Goal: Information Seeking & Learning: Learn about a topic

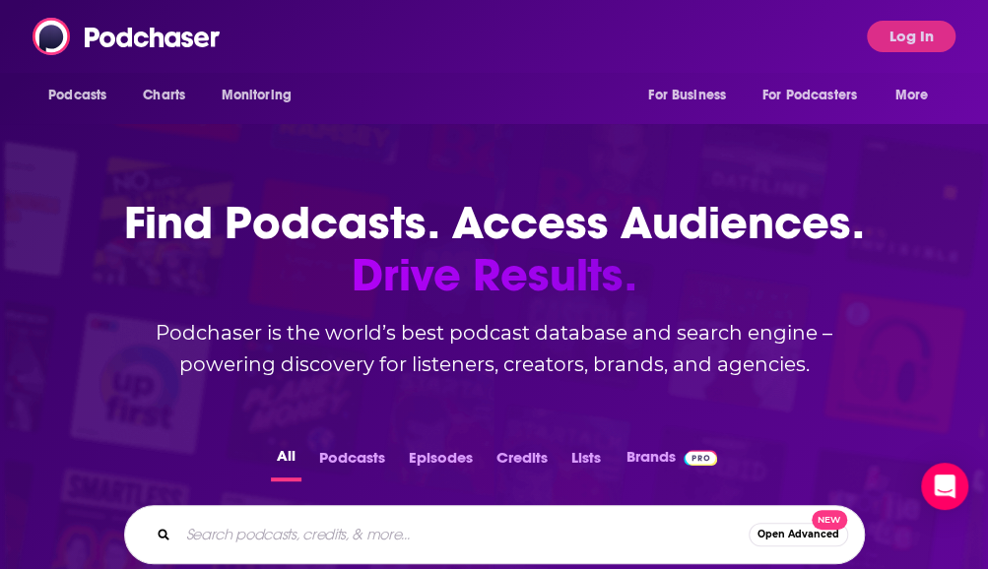
click at [271, 541] on input "Search podcasts, credits, & more..." at bounding box center [463, 535] width 570 height 32
type input "[PERSON_NAME]"
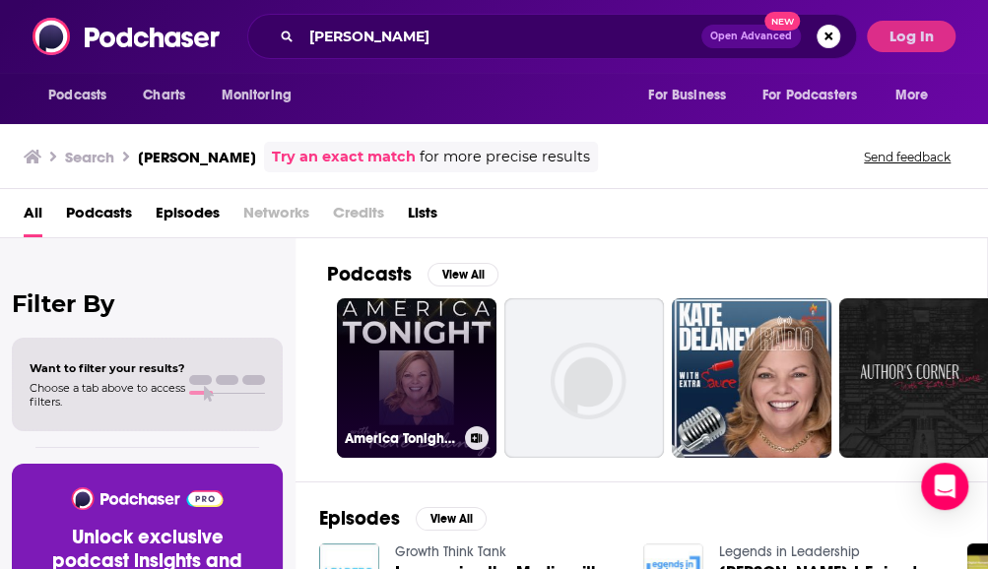
click at [419, 371] on link "America Tonight with [PERSON_NAME]" at bounding box center [417, 378] width 160 height 160
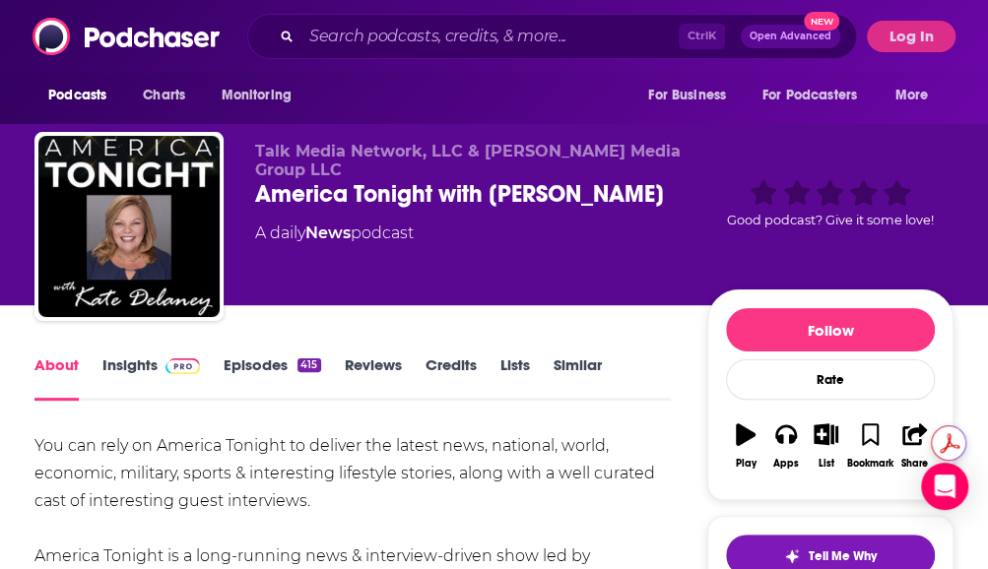
click at [135, 364] on link "Insights" at bounding box center [150, 377] width 97 height 45
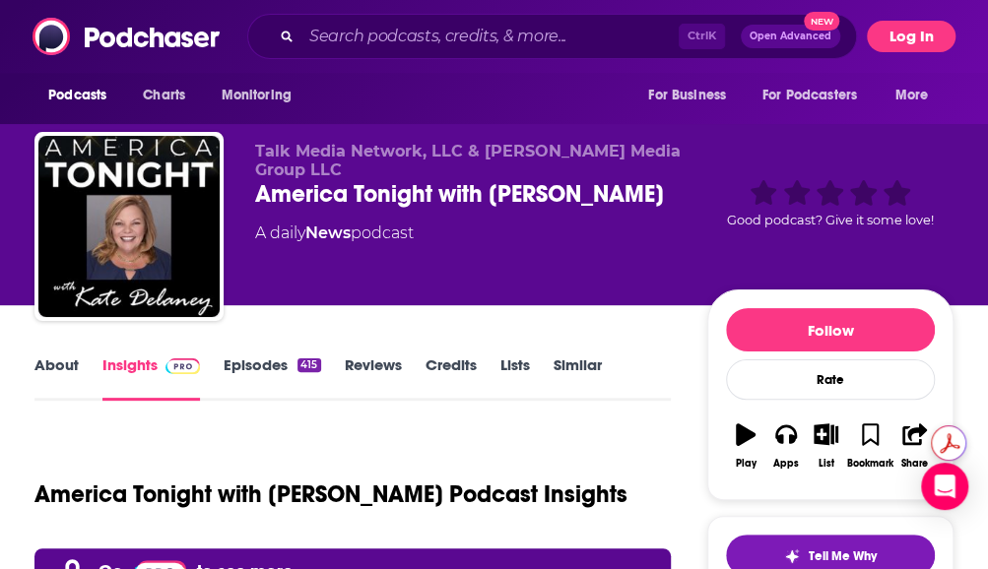
click at [916, 36] on button "Log In" at bounding box center [911, 37] width 89 height 32
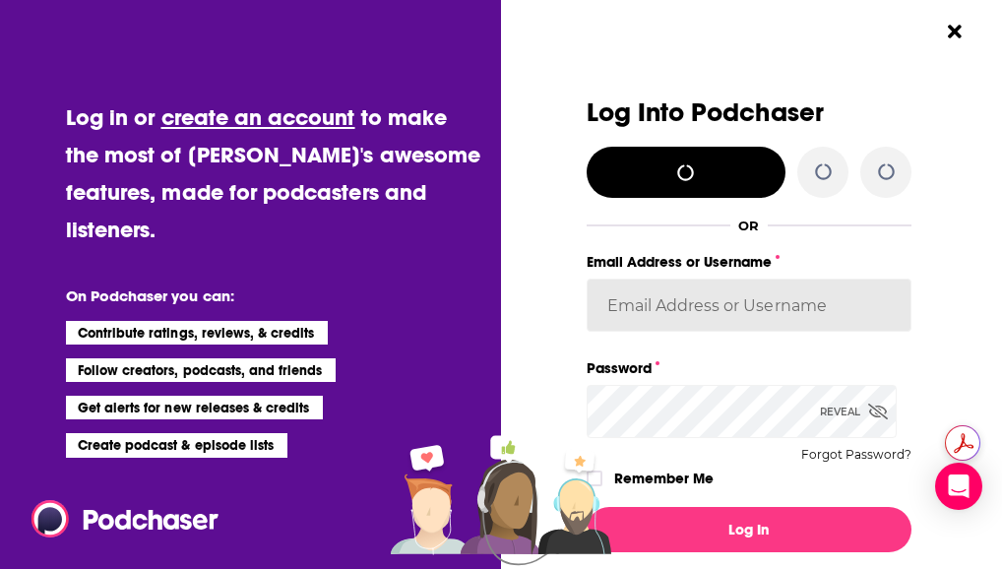
type input "LBPublicity2"
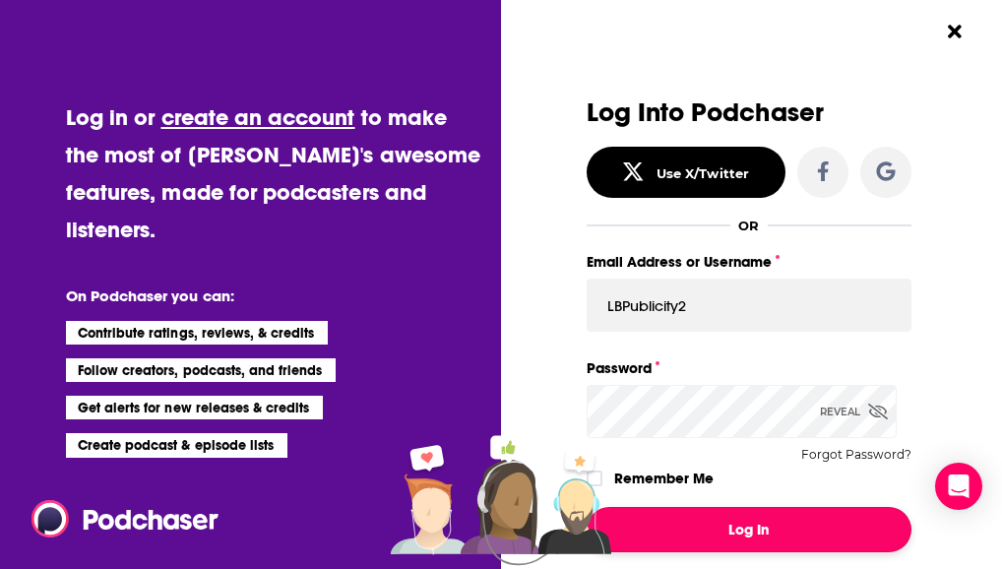
click at [704, 535] on button "Log In" at bounding box center [750, 529] width 326 height 45
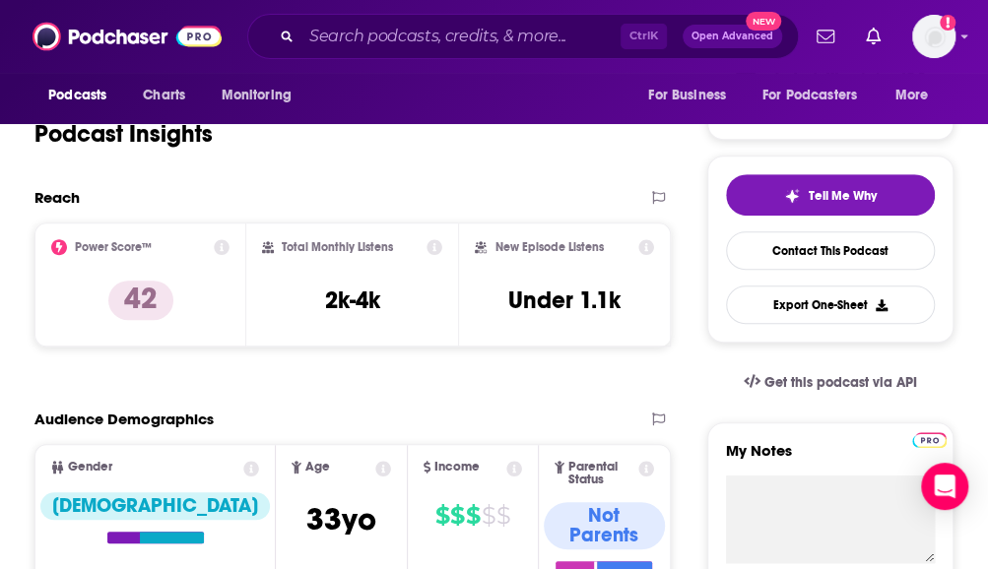
scroll to position [352, 0]
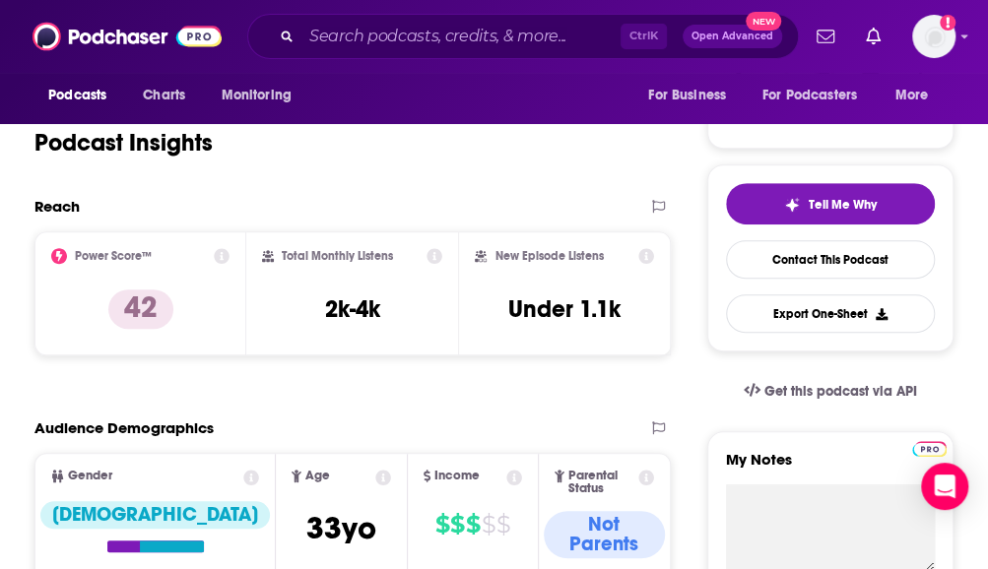
click at [350, 482] on div "Age" at bounding box center [341, 478] width 130 height 16
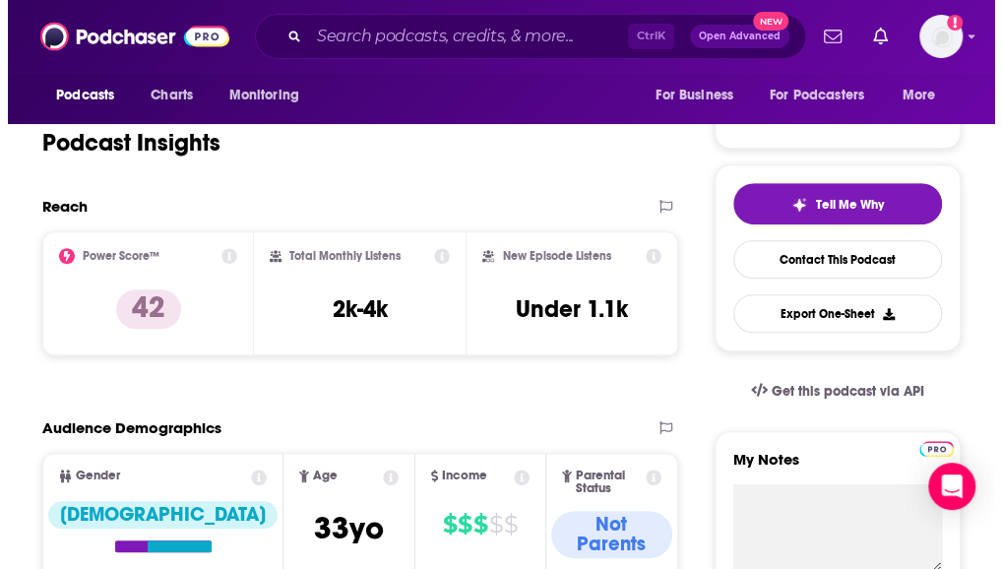
scroll to position [0, 0]
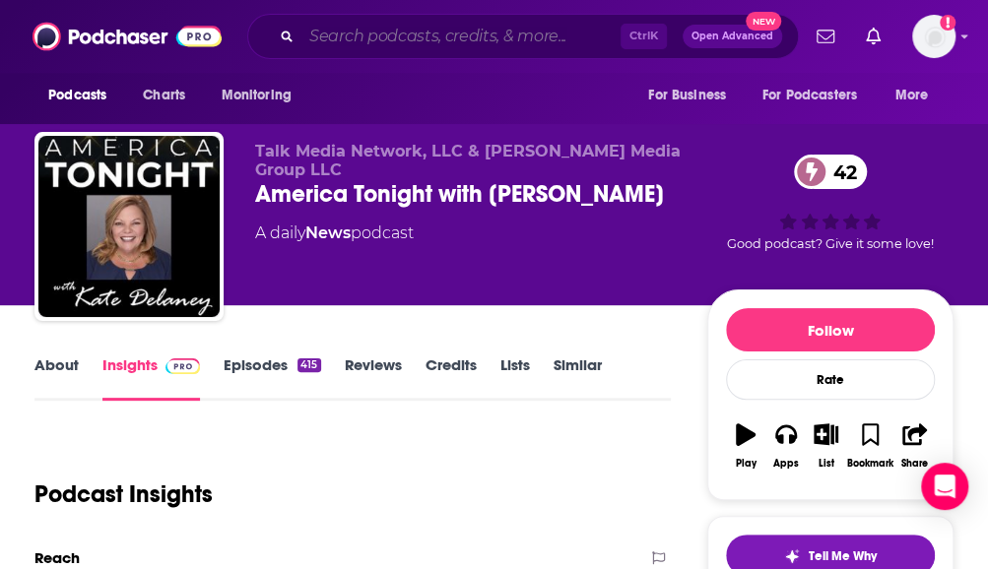
click at [358, 29] on input "Search podcasts, credits, & more..." at bounding box center [460, 37] width 319 height 32
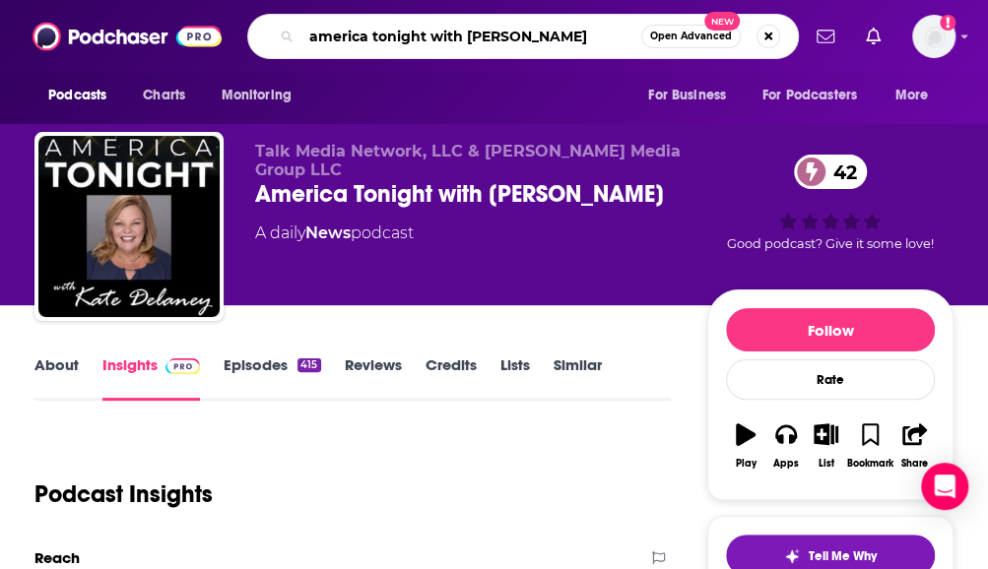
type input "america tonight with [PERSON_NAME]"
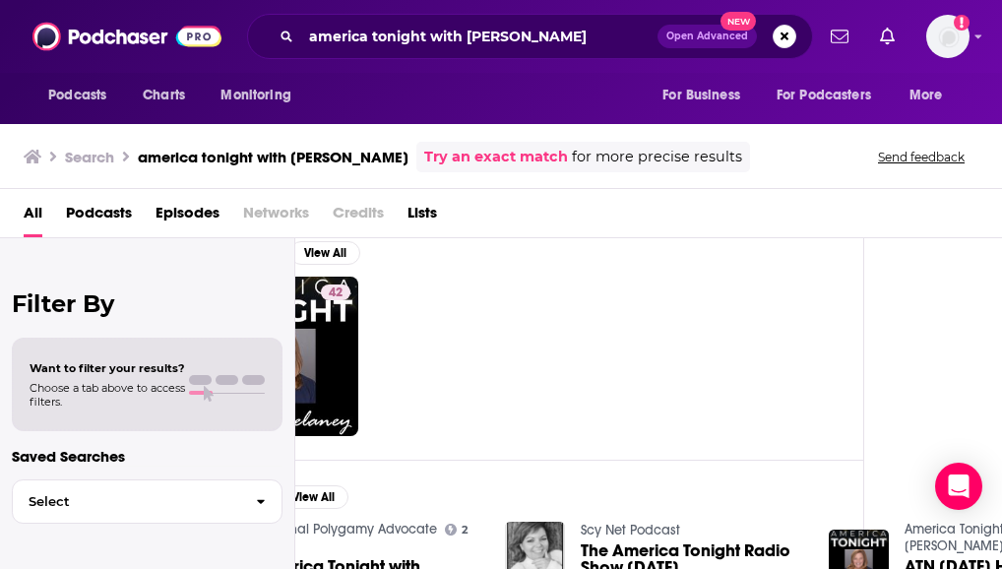
scroll to position [22, 150]
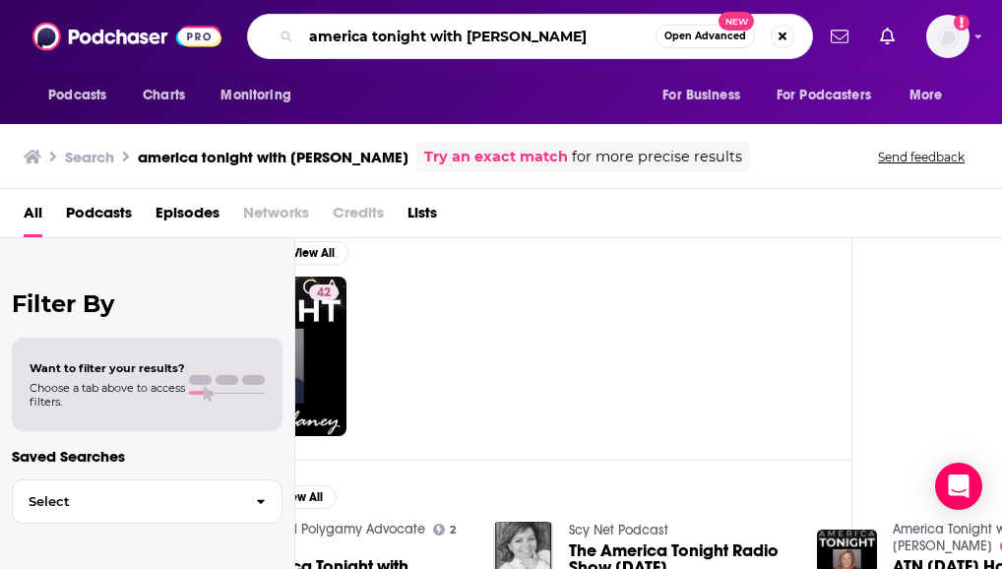
drag, startPoint x: 467, startPoint y: 36, endPoint x: 303, endPoint y: 46, distance: 163.8
click at [303, 46] on input "america tonight with [PERSON_NAME]" at bounding box center [478, 37] width 354 height 32
type input "[PERSON_NAME]"
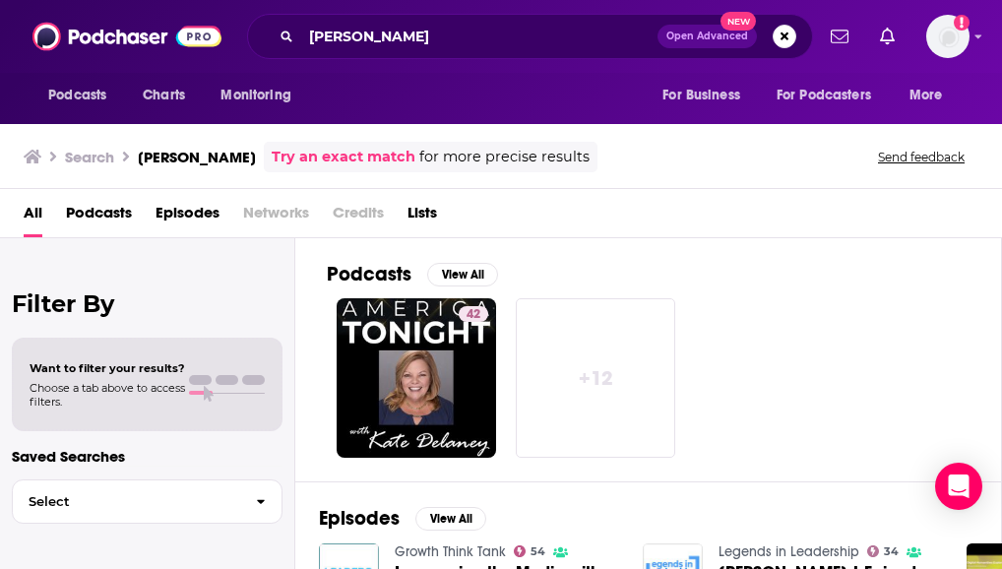
click at [571, 365] on link "+ 12" at bounding box center [596, 378] width 160 height 160
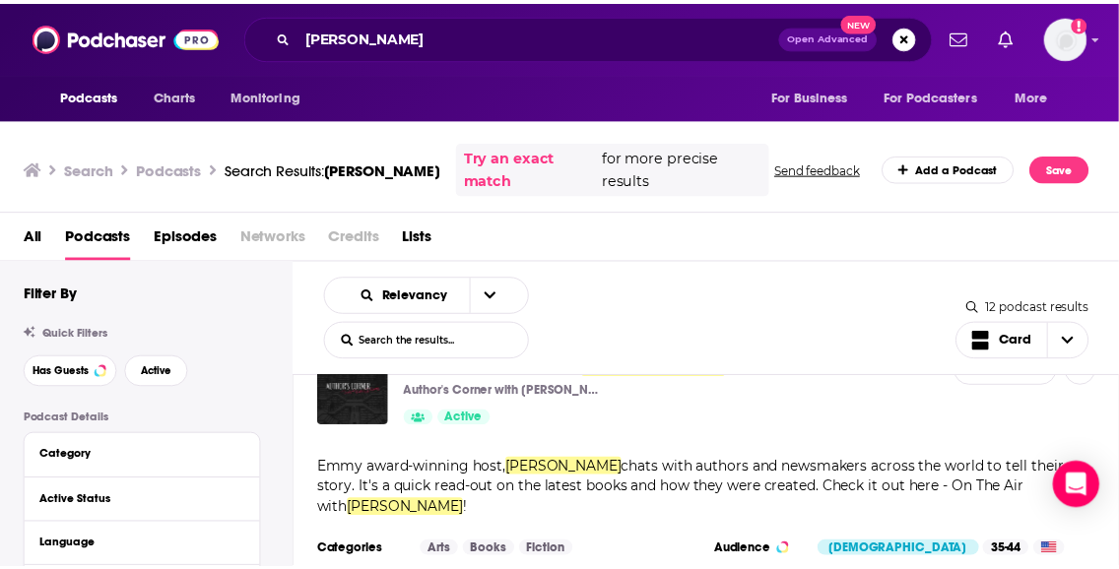
scroll to position [843, 0]
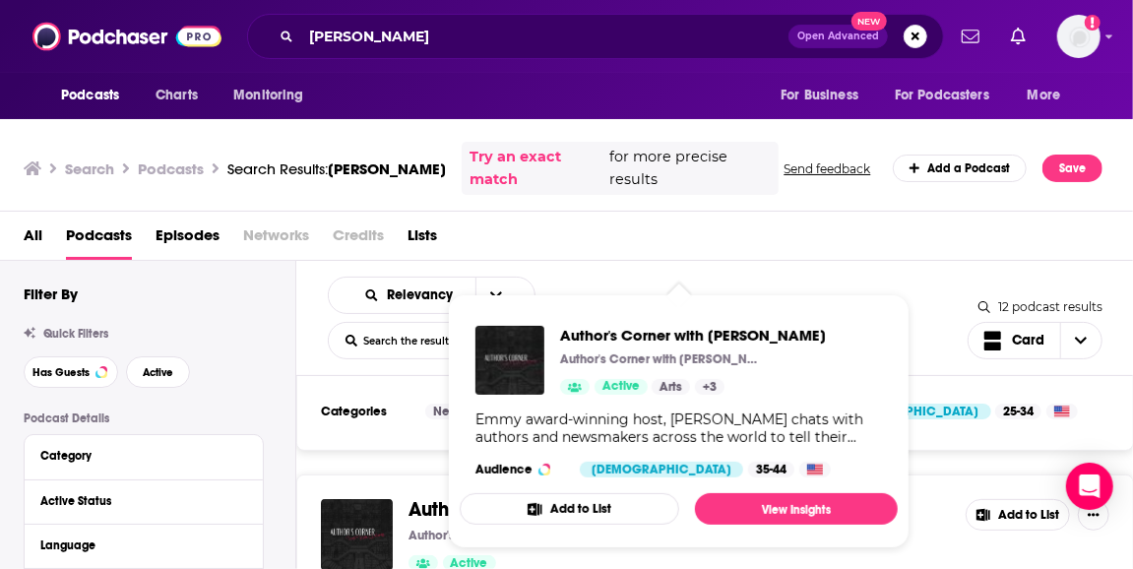
click at [493, 438] on div "Emmy award-winning host, [PERSON_NAME] chats with authors and newsmakers across…" at bounding box center [679, 428] width 407 height 35
click at [432, 497] on span "Author's Corner with" at bounding box center [499, 509] width 180 height 25
